Goal: Transaction & Acquisition: Purchase product/service

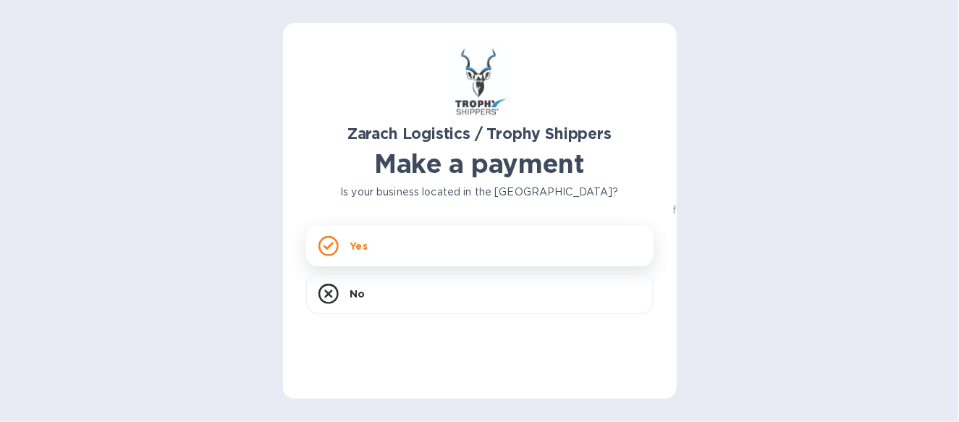
click at [470, 252] on div "Yes" at bounding box center [479, 246] width 347 height 41
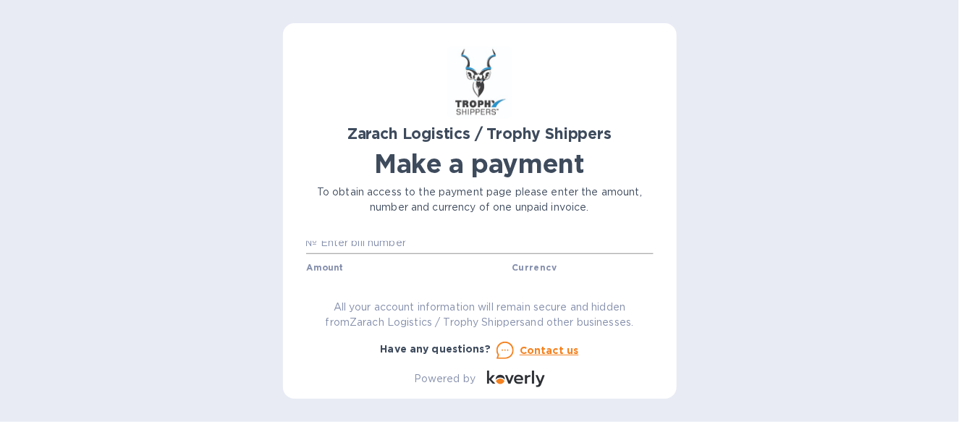
scroll to position [12, 0]
click at [344, 251] on input "text" at bounding box center [486, 251] width 336 height 22
type input "b00173685/b"
click at [329, 262] on input "text" at bounding box center [410, 267] width 194 height 22
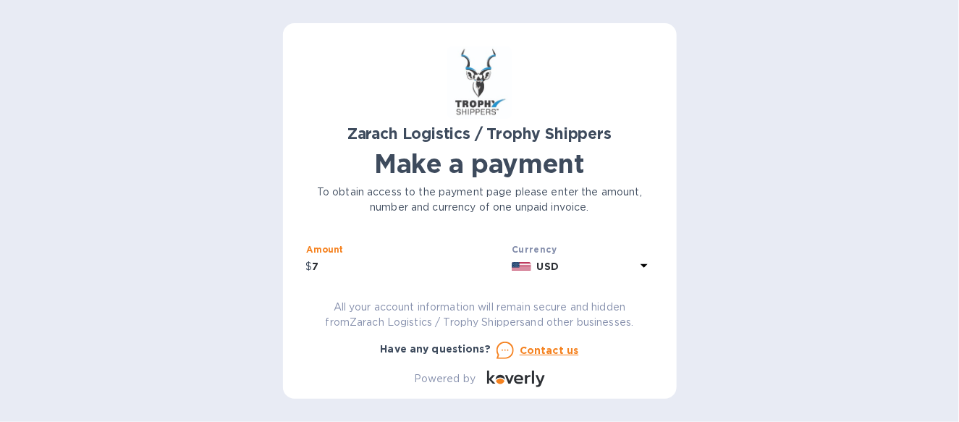
scroll to position [39, 0]
type input "7,675.65"
click at [645, 269] on icon at bounding box center [643, 264] width 17 height 17
click at [645, 269] on div "Currencies" at bounding box center [521, 298] width 263 height 62
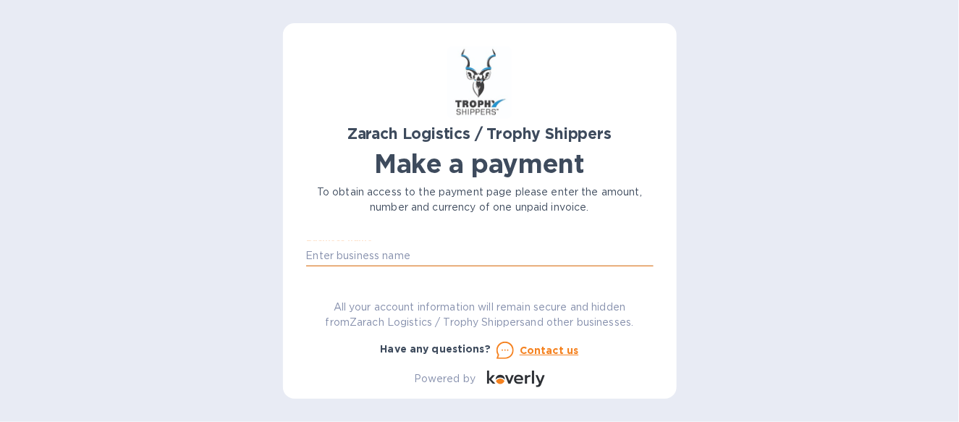
click at [381, 258] on input "text" at bounding box center [479, 256] width 347 height 22
type input "Select Europe Inc"
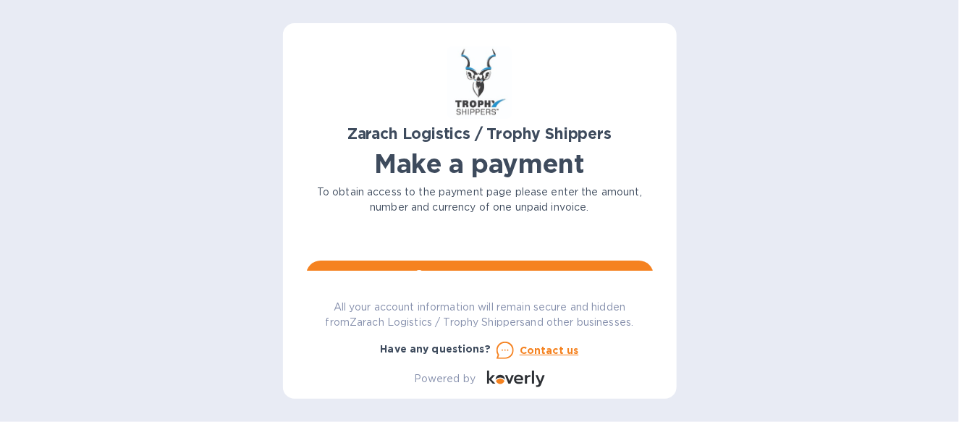
scroll to position [144, 0]
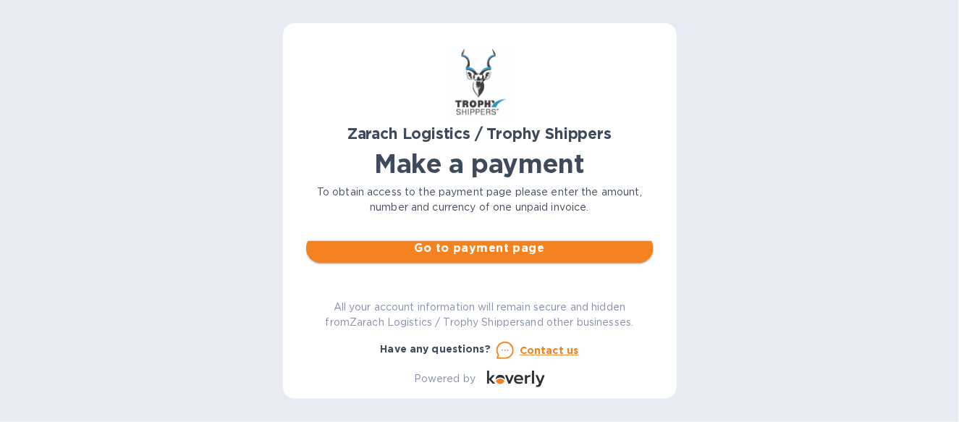
click at [455, 248] on span "Go to payment page" at bounding box center [480, 248] width 324 height 17
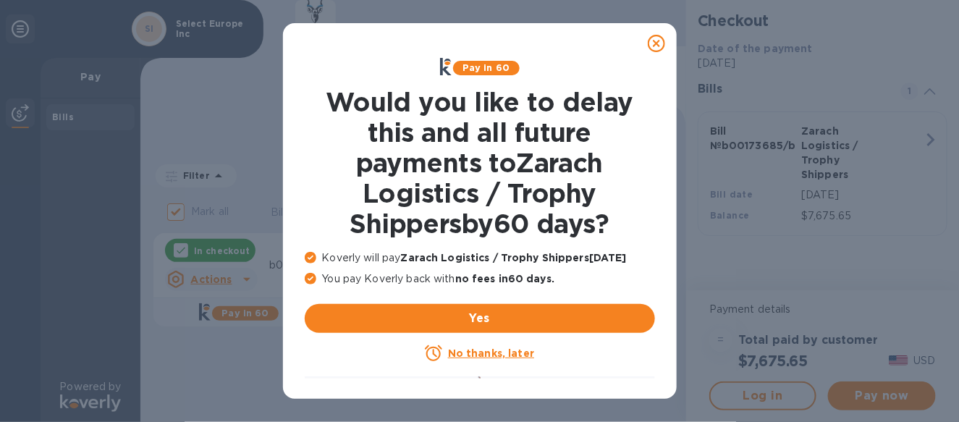
click at [459, 355] on u "No thanks, later" at bounding box center [491, 353] width 86 height 12
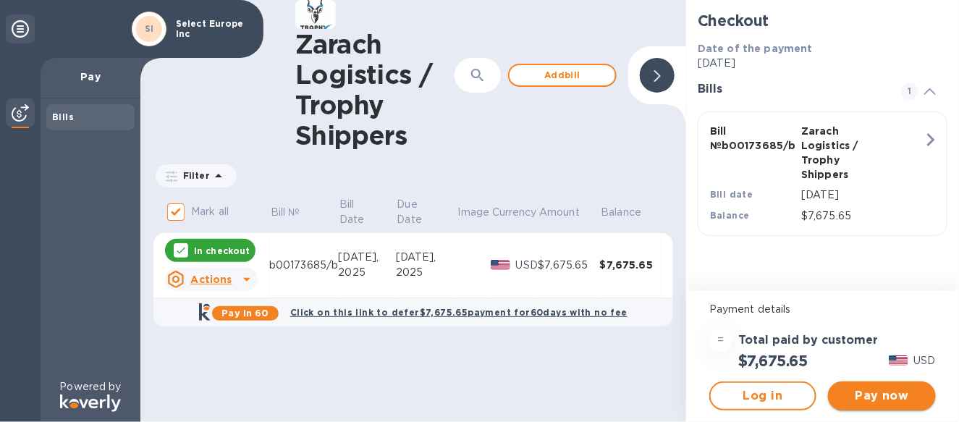
click at [864, 391] on span "Pay now" at bounding box center [881, 395] width 84 height 17
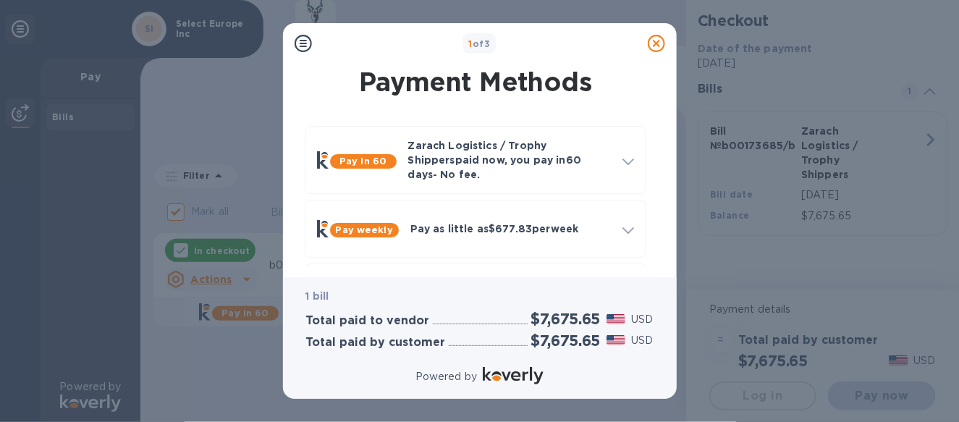
drag, startPoint x: 657, startPoint y: 106, endPoint x: 650, endPoint y: 170, distance: 64.1
click at [650, 170] on div "Payment Methods Pay in 60 Zarach Logistics / Trophy Shippers paid now, you pay …" at bounding box center [480, 165] width 370 height 202
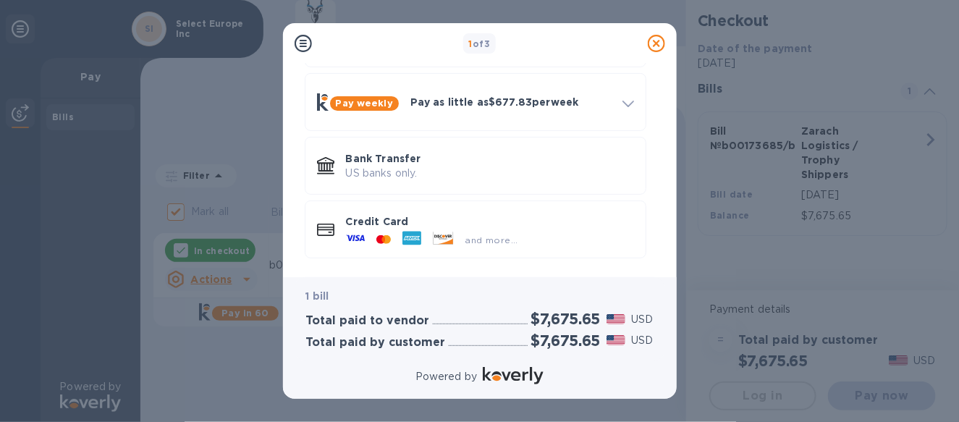
scroll to position [130, 0]
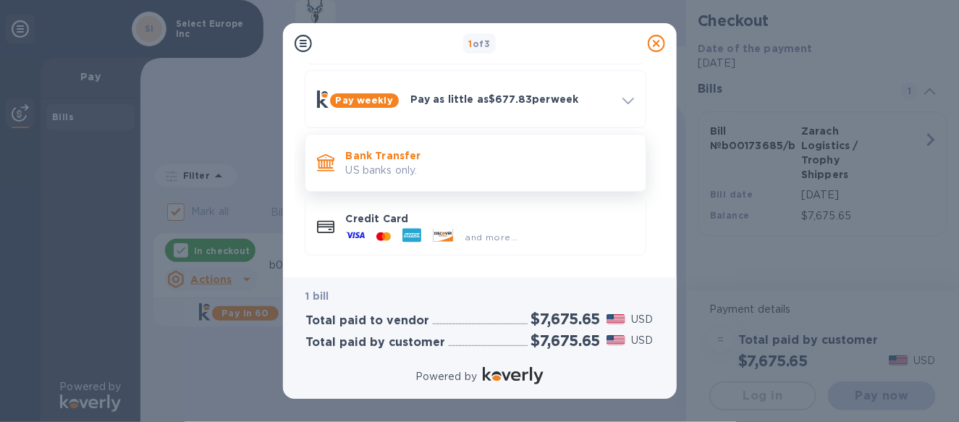
click at [398, 148] on p "Bank Transfer" at bounding box center [490, 155] width 288 height 14
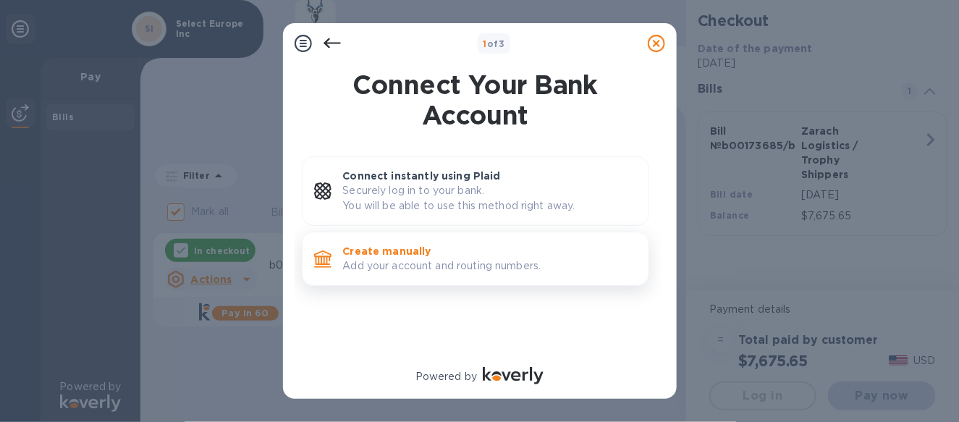
click at [384, 258] on p "Add your account and routing numbers." at bounding box center [490, 265] width 294 height 15
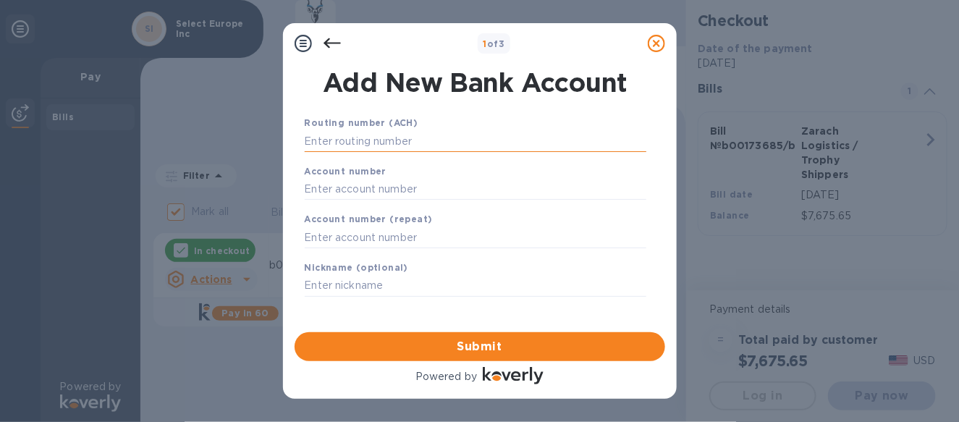
click at [352, 145] on input "text" at bounding box center [476, 141] width 342 height 22
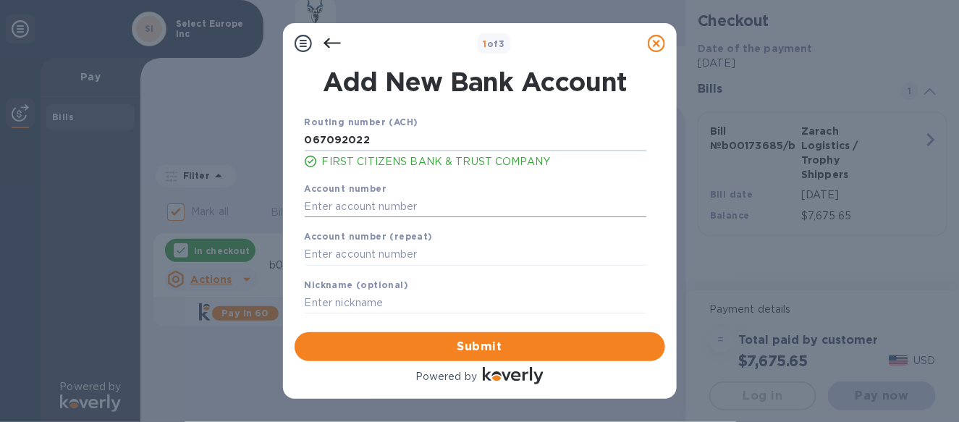
type input "067092022"
click at [329, 211] on input "text" at bounding box center [476, 206] width 342 height 22
type input "6"
type input "9064779536"
click at [320, 255] on input "text" at bounding box center [476, 255] width 342 height 22
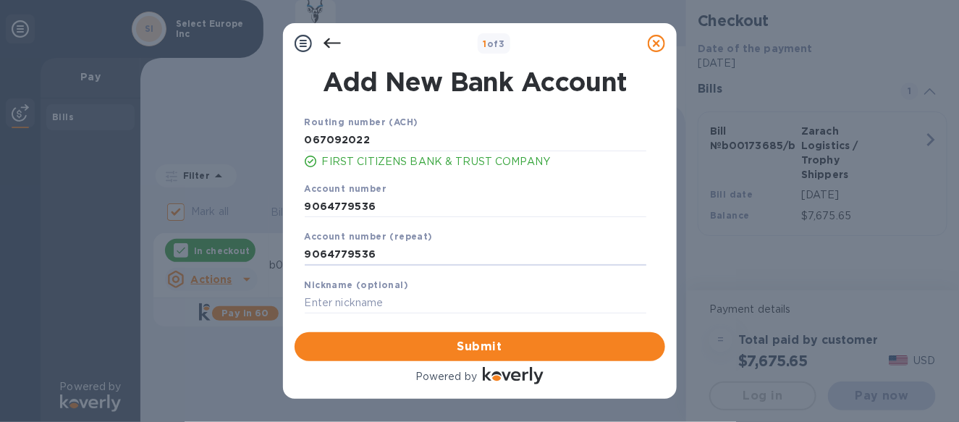
type input "9064779536"
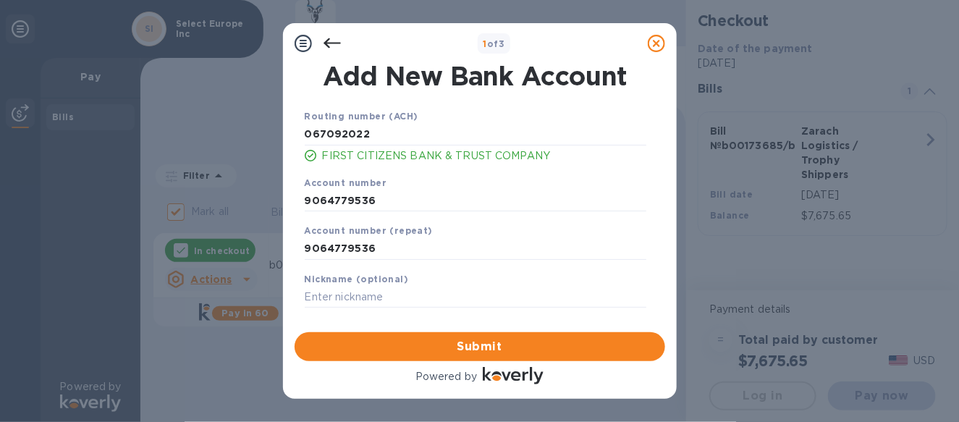
scroll to position [8, 0]
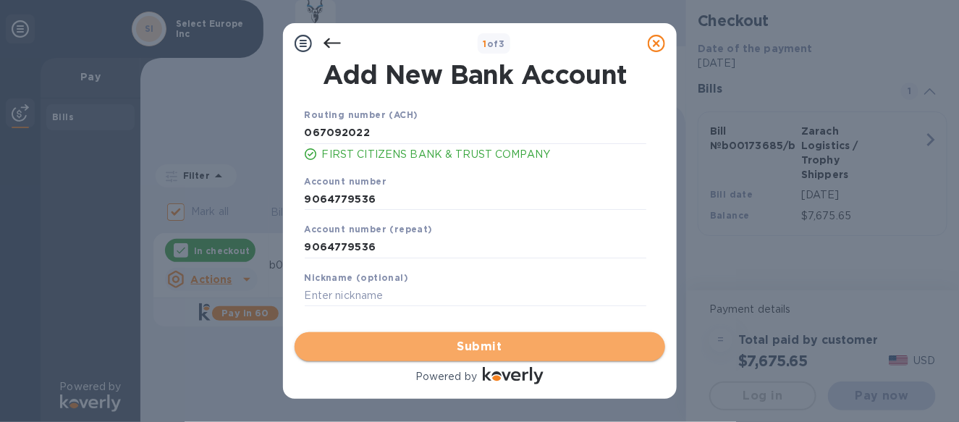
click at [509, 341] on span "Submit" at bounding box center [479, 346] width 347 height 17
